Goal: Answer question/provide support: Share knowledge or assist other users

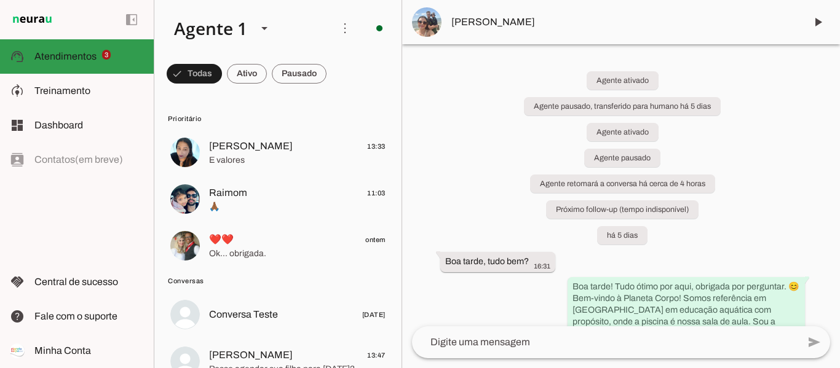
click at [95, 57] on span "Atendimentos" at bounding box center [65, 56] width 62 height 10
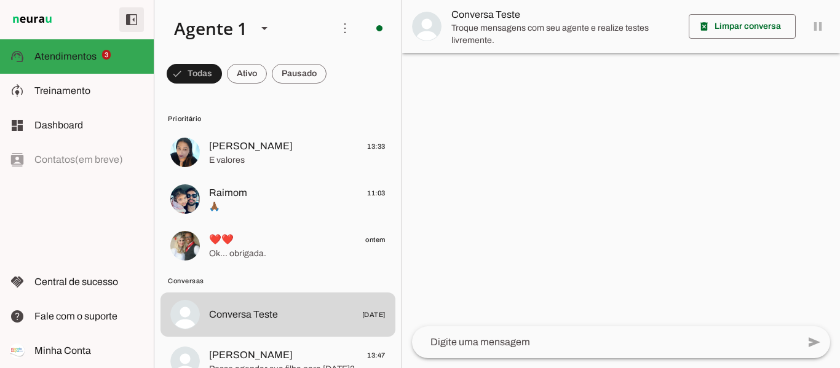
click at [130, 18] on span at bounding box center [132, 20] width 30 height 30
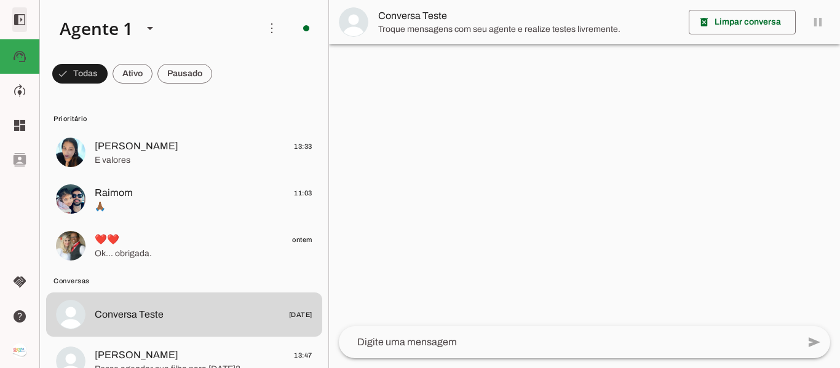
click at [22, 19] on span at bounding box center [20, 20] width 30 height 30
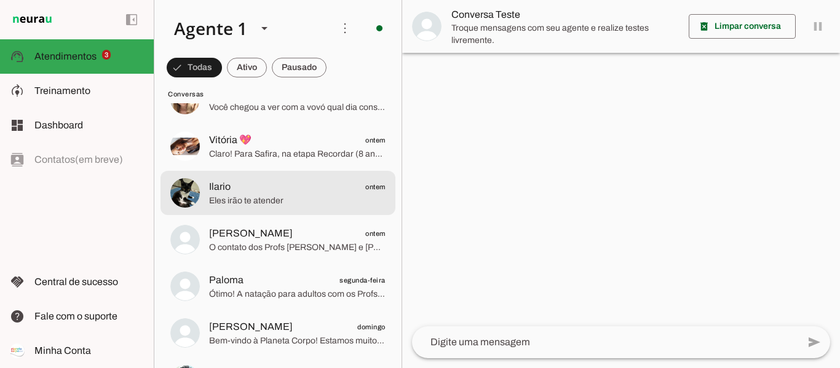
scroll to position [553, 0]
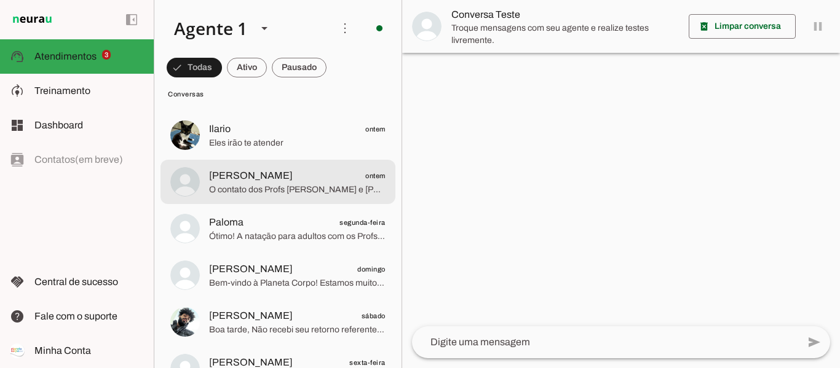
click at [255, 187] on span "O contato dos Profs [PERSON_NAME] e [PERSON_NAME] é [PHONE_NUMBER], eles poderã…" at bounding box center [297, 190] width 176 height 12
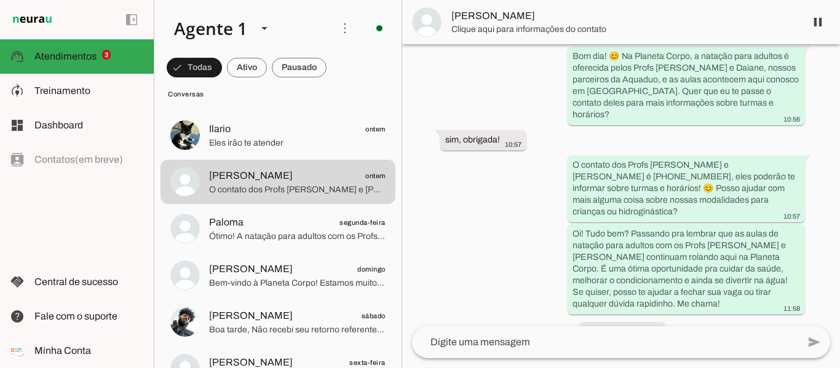
scroll to position [190, 0]
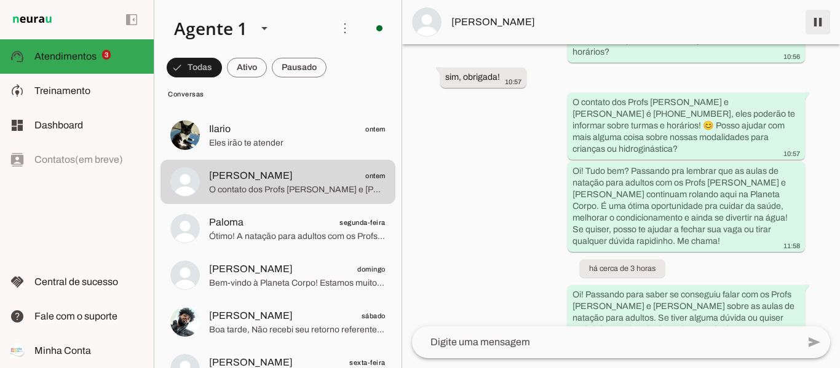
click at [814, 19] on span at bounding box center [818, 22] width 30 height 30
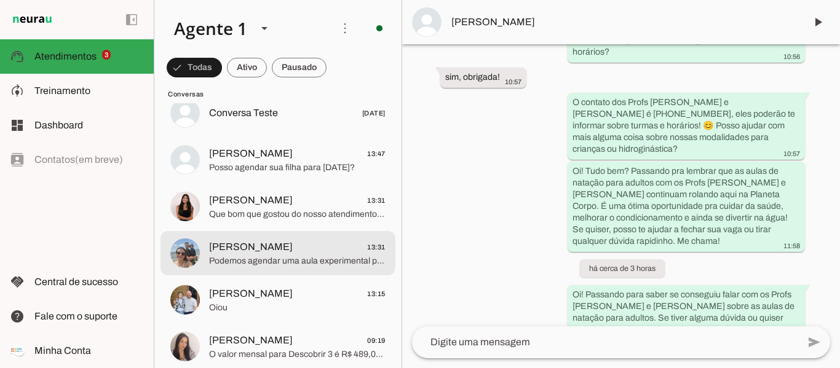
scroll to position [0, 0]
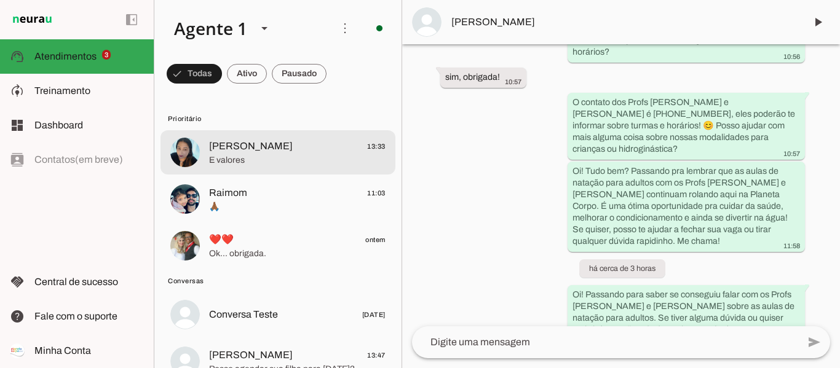
click at [267, 155] on span "E valores" at bounding box center [297, 160] width 176 height 12
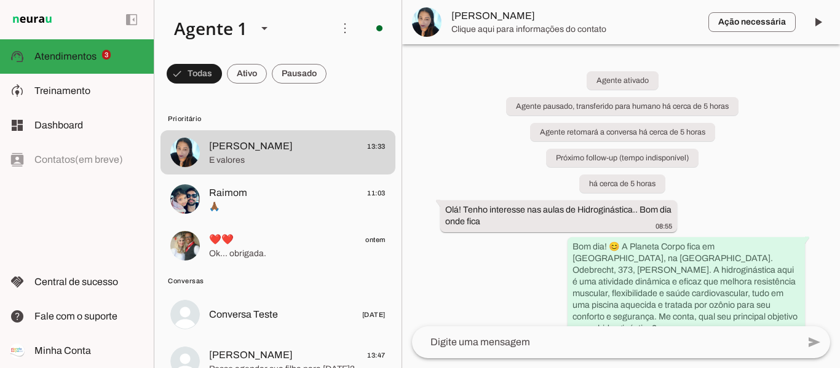
click at [473, 340] on textarea at bounding box center [605, 342] width 386 height 15
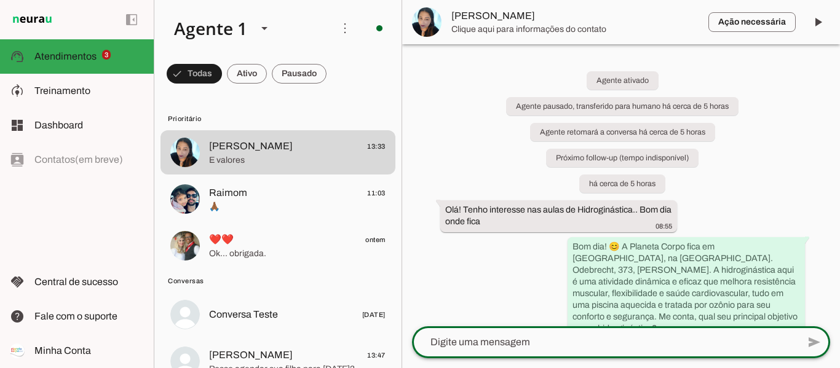
type textarea "🌊 Aulas de Hidroginástica - Planeta Corpo 🌊 Aula 1x na semana: Plano mensal: R$…"
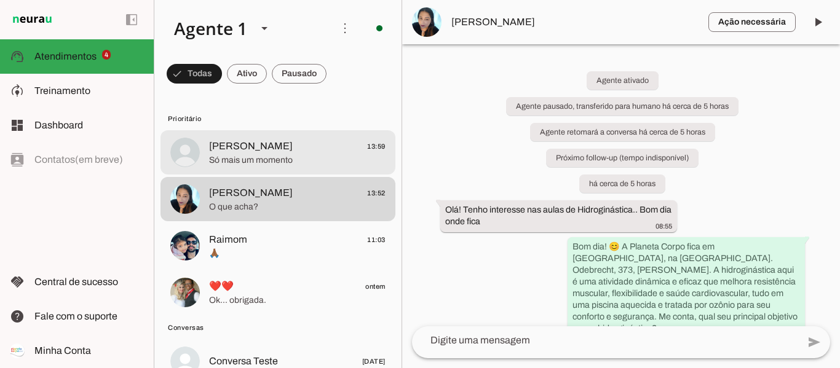
click at [276, 158] on span "Só mais um momento" at bounding box center [297, 160] width 176 height 12
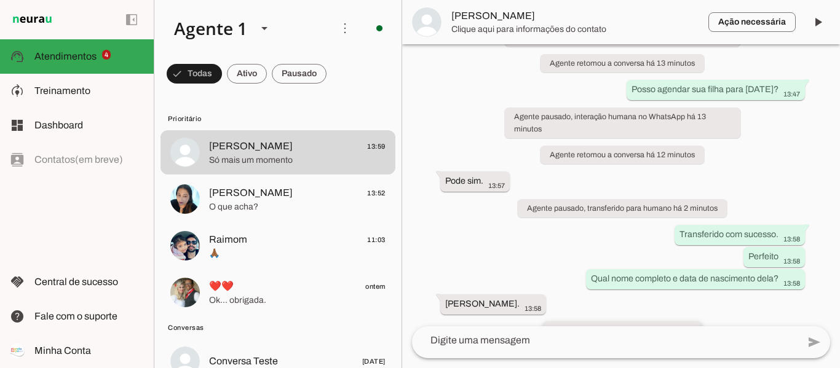
scroll to position [2126, 0]
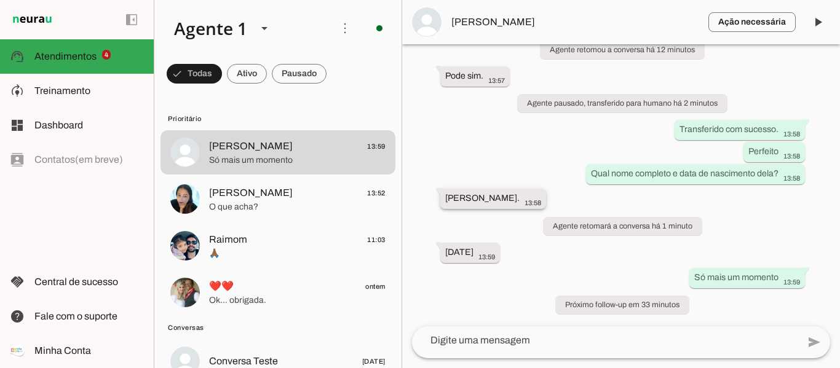
drag, startPoint x: 438, startPoint y: 194, endPoint x: 562, endPoint y: 199, distance: 123.6
click at [546, 199] on whatsapp-message-bubble "[PERSON_NAME]. 13:58" at bounding box center [493, 199] width 106 height 20
drag, startPoint x: 441, startPoint y: 240, endPoint x: 491, endPoint y: 240, distance: 49.8
click at [491, 240] on div "Agente ativado há 34 minutos Olá, tenho interesse em conhecer a Planeta Corpo 1…" at bounding box center [621, 185] width 438 height 282
click at [482, 22] on span "[PERSON_NAME]" at bounding box center [574, 22] width 247 height 15
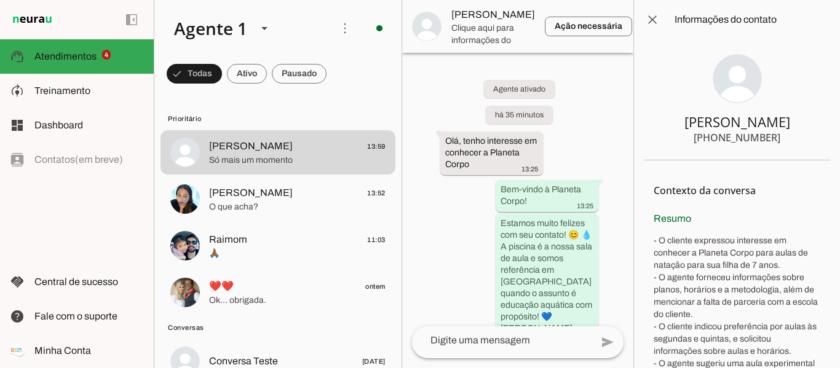
drag, startPoint x: 716, startPoint y: 135, endPoint x: 773, endPoint y: 141, distance: 57.5
click at [773, 141] on section "[PERSON_NAME] [PHONE_NUMBER]" at bounding box center [737, 99] width 186 height 121
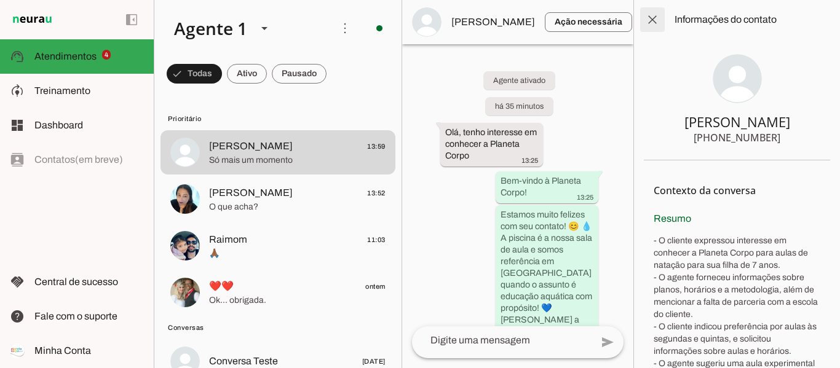
click at [652, 14] on span at bounding box center [652, 20] width 30 height 30
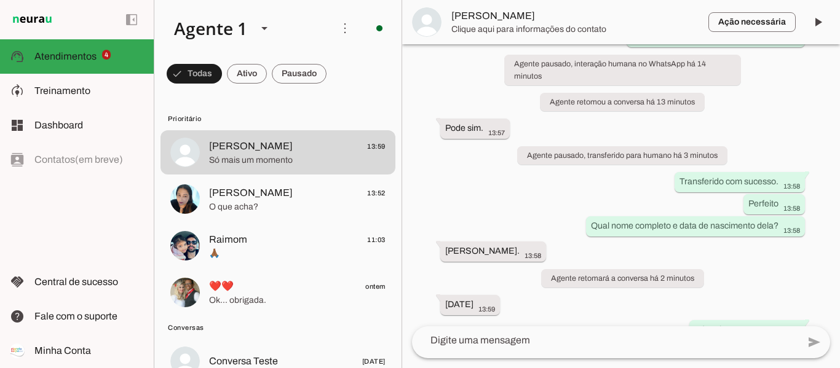
scroll to position [2126, 0]
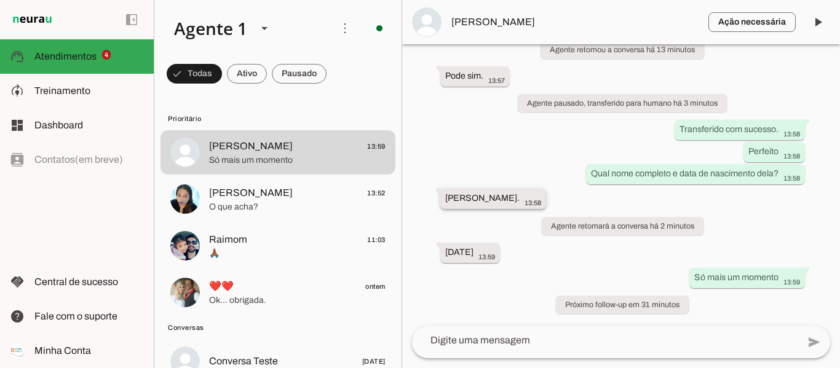
drag, startPoint x: 445, startPoint y: 195, endPoint x: 557, endPoint y: 193, distance: 111.9
click at [541, 193] on div "[PERSON_NAME]. 13:58" at bounding box center [493, 199] width 96 height 15
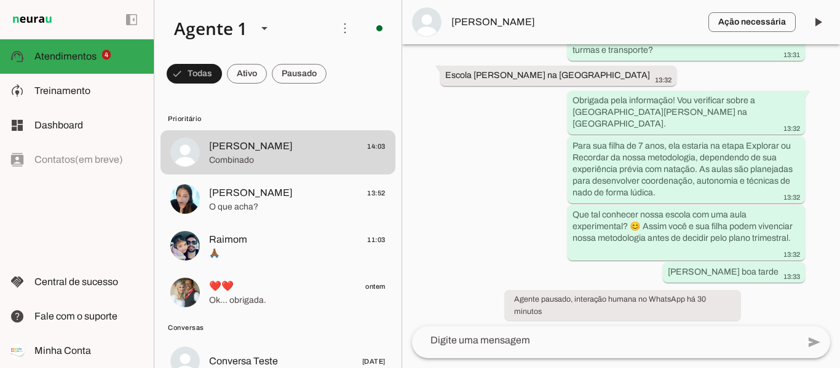
scroll to position [0, 0]
